Goal: Information Seeking & Learning: Learn about a topic

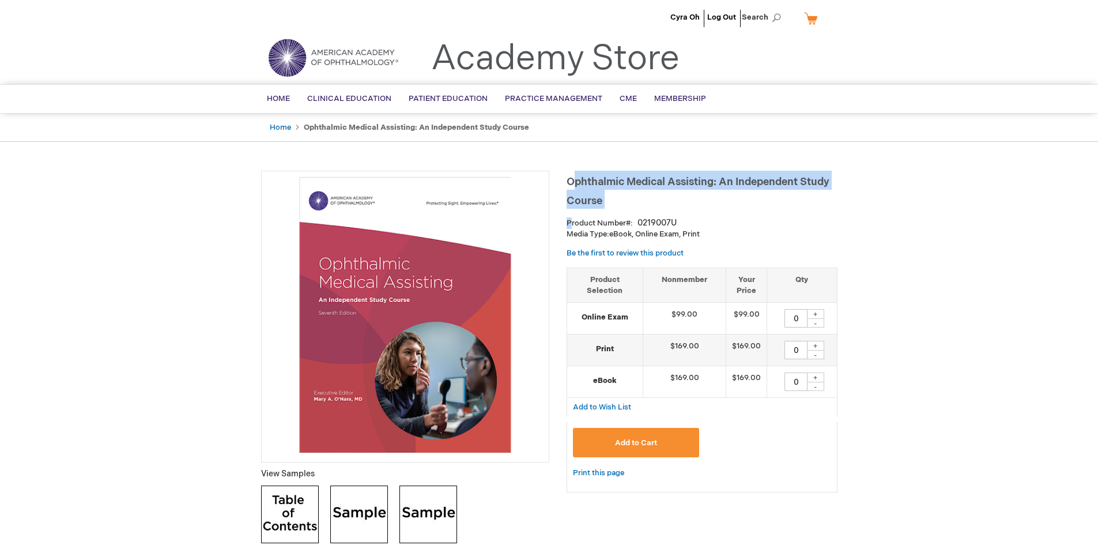
drag, startPoint x: 576, startPoint y: 180, endPoint x: 572, endPoint y: 214, distance: 34.9
click at [572, 214] on div "Ophthalmic Medical Assisting: An Independent Study Course Product Number 021900…" at bounding box center [702, 337] width 271 height 333
click at [754, 201] on h1 "Ophthalmic Medical Assisting: An Independent Study Course" at bounding box center [702, 190] width 271 height 38
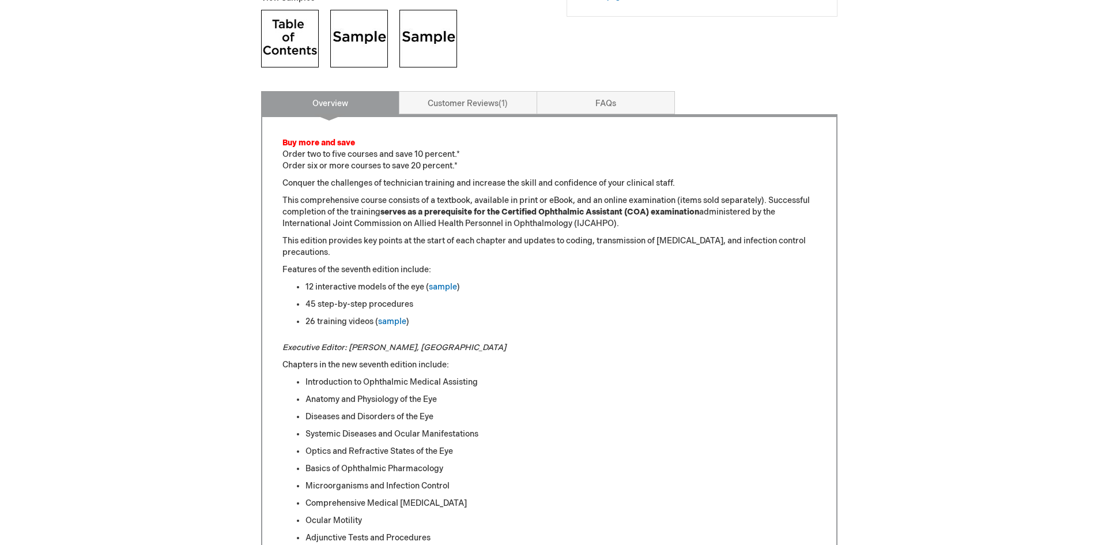
scroll to position [519, 0]
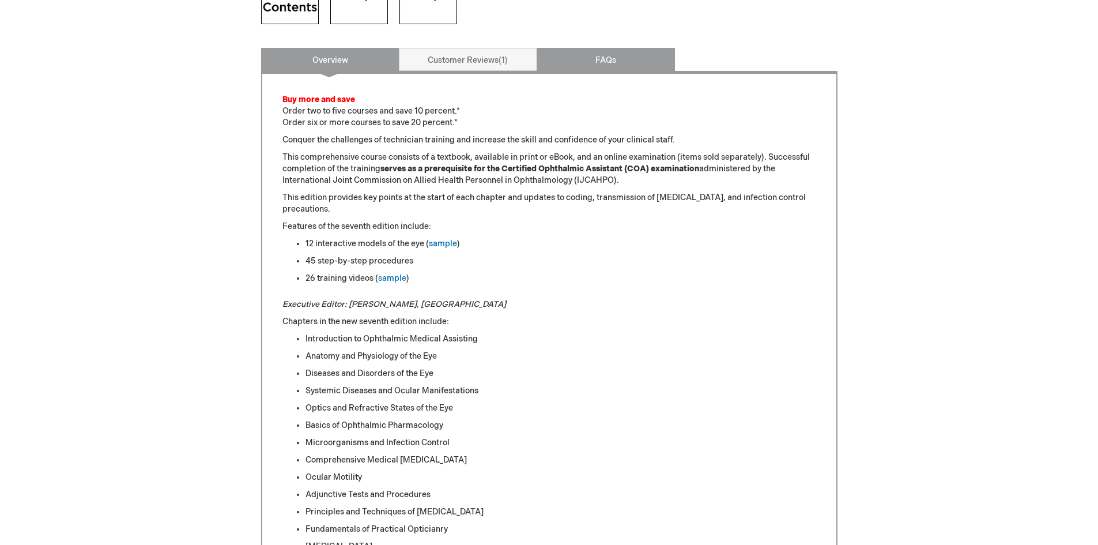
click at [640, 57] on link "FAQs" at bounding box center [606, 59] width 138 height 23
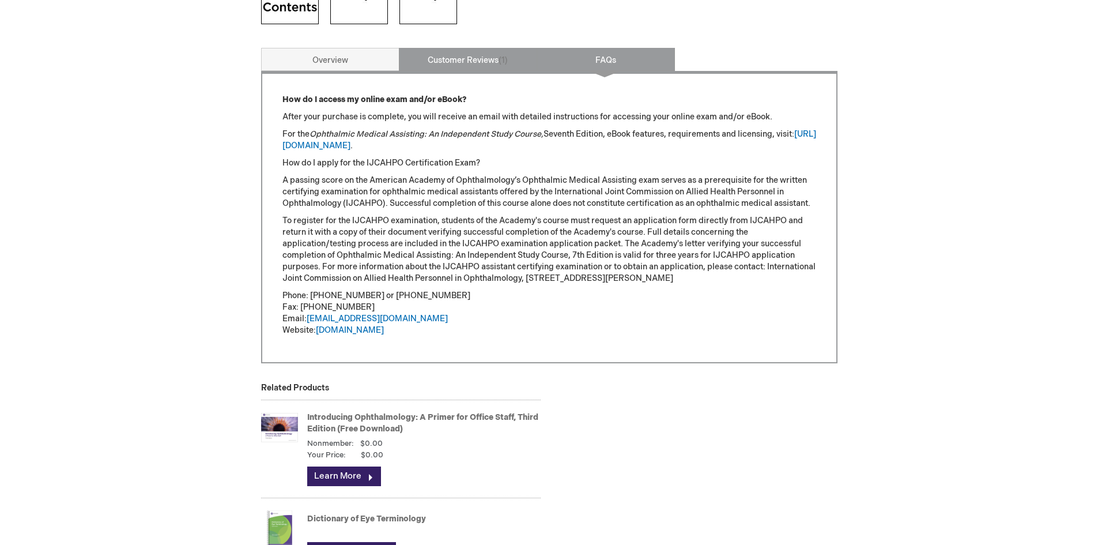
click at [456, 59] on link "Customer Reviews 1" at bounding box center [468, 59] width 138 height 23
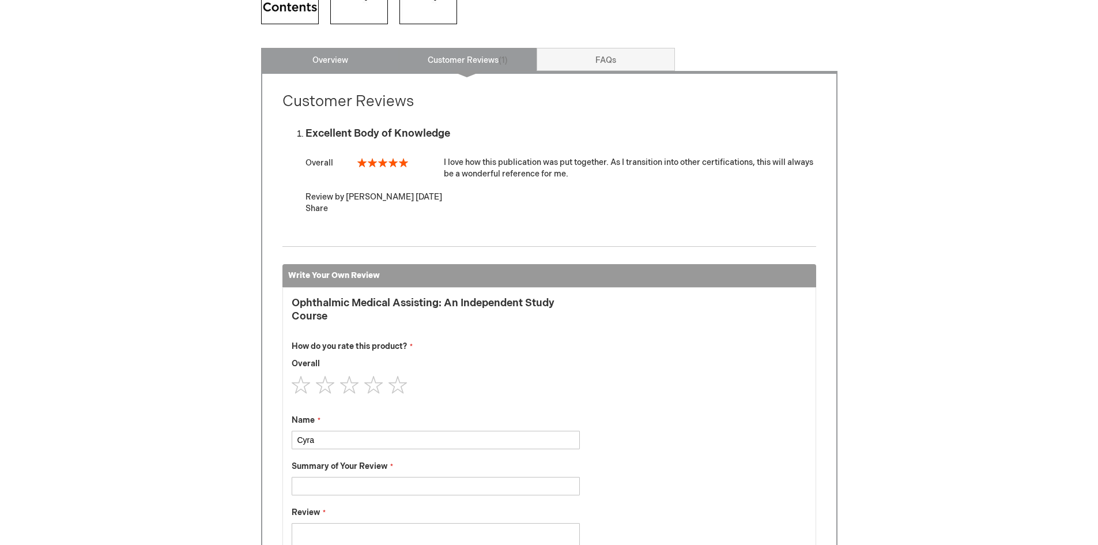
click at [319, 56] on link "Overview" at bounding box center [330, 59] width 138 height 23
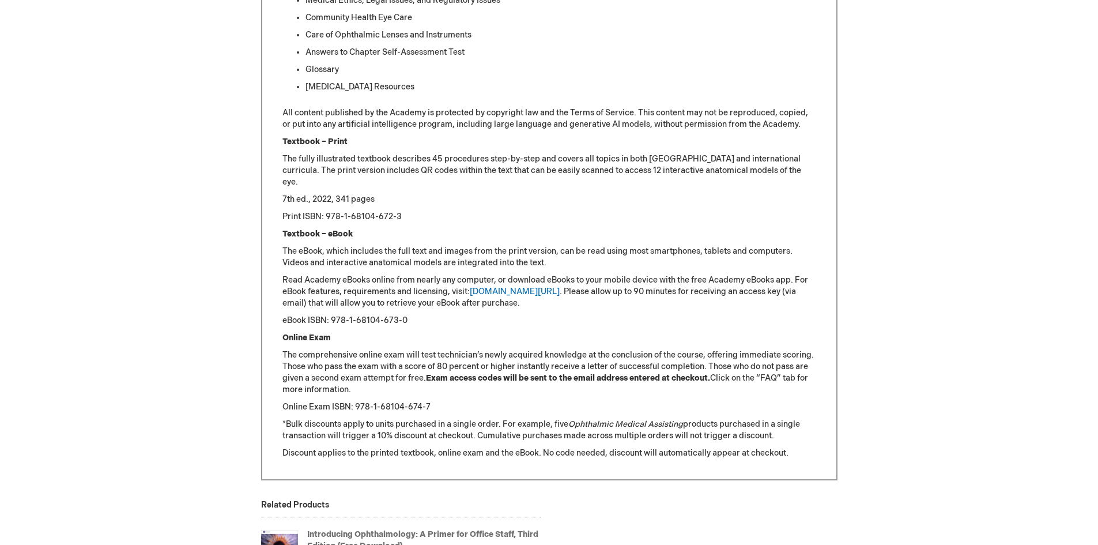
scroll to position [1200, 0]
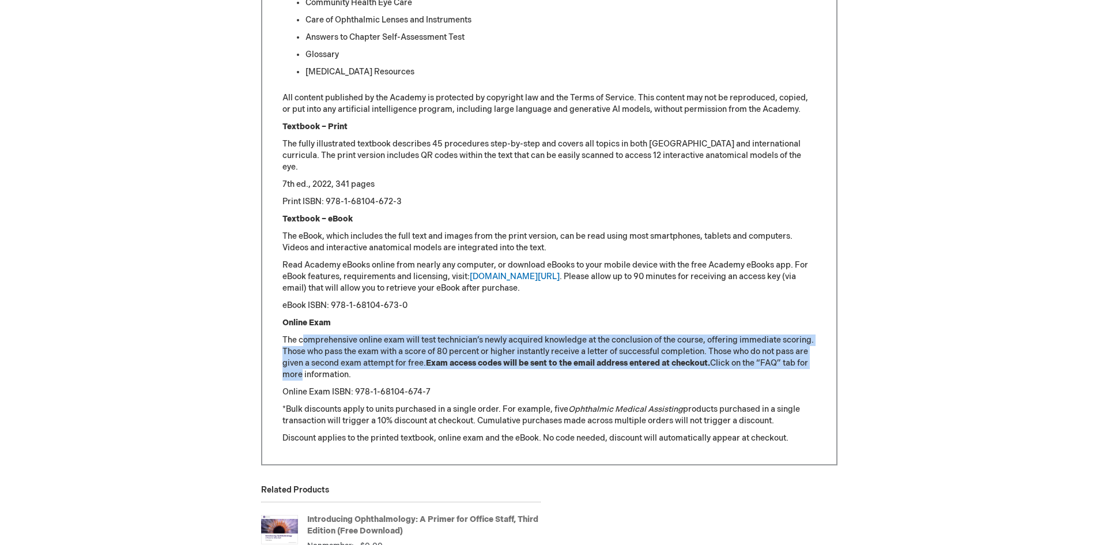
drag, startPoint x: 302, startPoint y: 333, endPoint x: 301, endPoint y: 375, distance: 41.5
click at [529, 361] on strong "Exam access codes will be sent to the email address entered at checkout." at bounding box center [568, 363] width 284 height 10
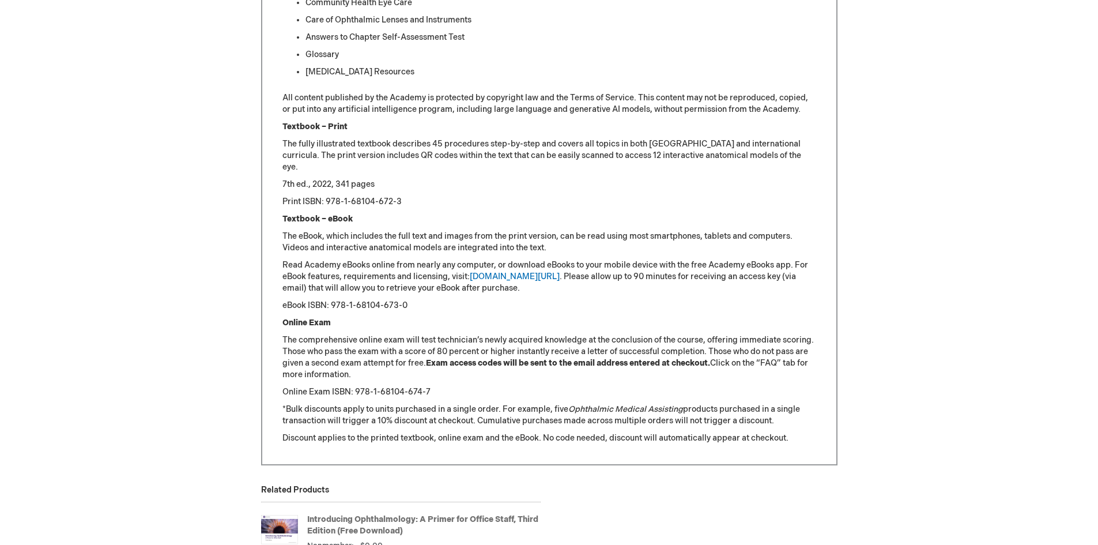
click at [515, 393] on p "Online Exam ISBN: 978-1-68104-674-7" at bounding box center [549, 392] width 534 height 12
